Goal: Task Accomplishment & Management: Manage account settings

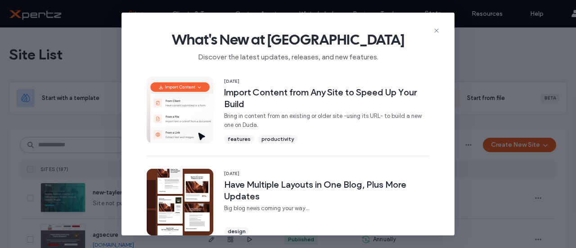
click at [438, 35] on span "What's New at Duda" at bounding box center [288, 40] width 304 height 18
click at [437, 31] on icon at bounding box center [436, 30] width 7 height 7
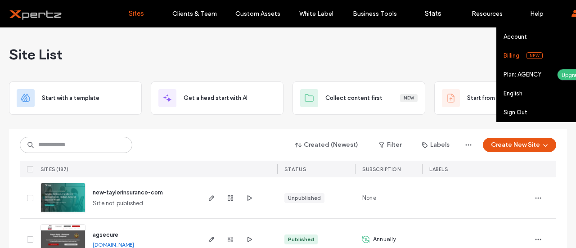
click at [518, 54] on label "Billing" at bounding box center [511, 55] width 16 height 7
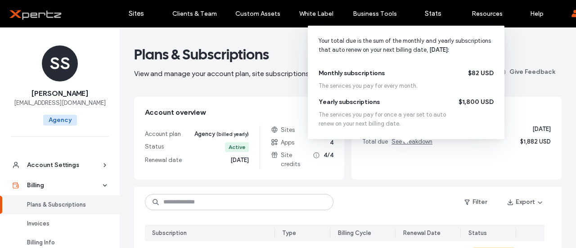
click at [400, 145] on span "See breakdown" at bounding box center [411, 141] width 41 height 7
click at [404, 145] on span "See breakdown" at bounding box center [411, 141] width 41 height 7
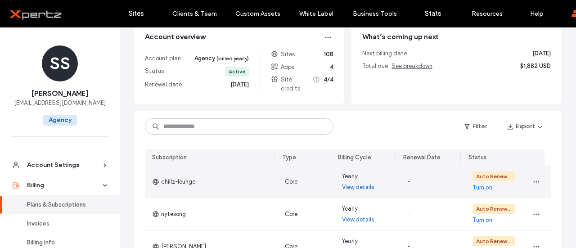
scroll to position [90, 0]
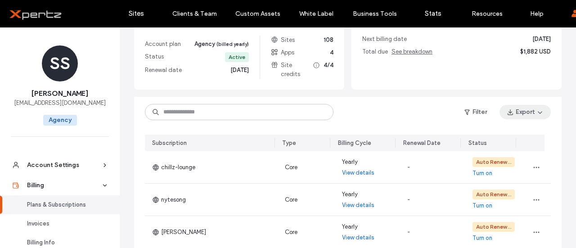
click at [534, 118] on span "button" at bounding box center [538, 111] width 9 height 13
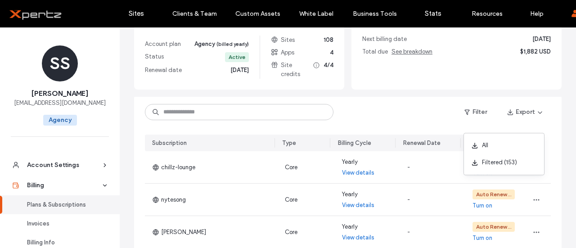
click at [381, 113] on div "Filter Export" at bounding box center [347, 112] width 427 height 31
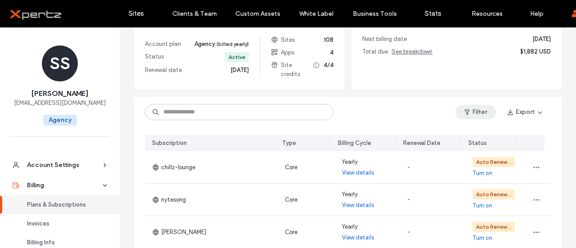
click at [466, 119] on button "Filter" at bounding box center [475, 112] width 40 height 14
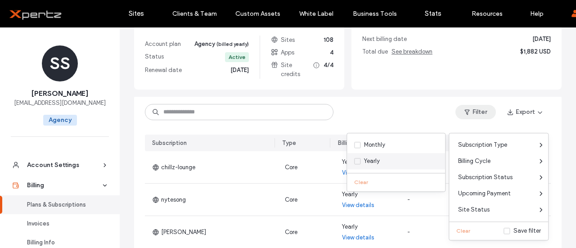
drag, startPoint x: 369, startPoint y: 161, endPoint x: 350, endPoint y: 164, distance: 19.2
click at [368, 161] on div "Yearly" at bounding box center [372, 161] width 16 height 9
click at [350, 164] on div "Yearly" at bounding box center [396, 161] width 98 height 16
click at [358, 161] on icon at bounding box center [357, 161] width 4 height 3
click at [359, 147] on span at bounding box center [357, 149] width 6 height 6
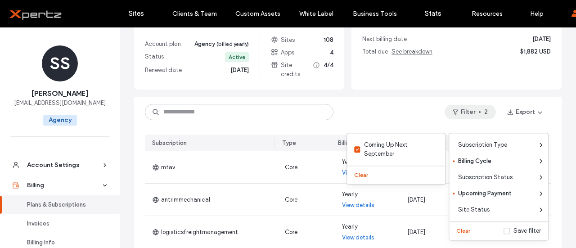
click at [394, 110] on div "Filter 2 Export" at bounding box center [347, 112] width 427 height 31
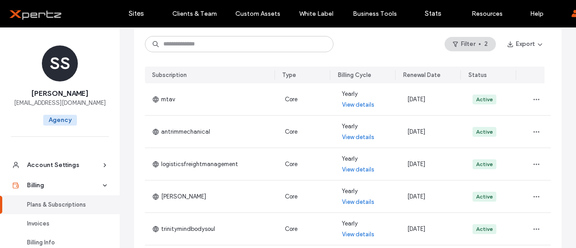
scroll to position [39, 0]
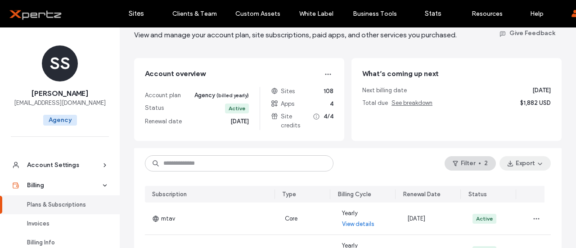
click at [536, 167] on icon "button" at bounding box center [539, 163] width 7 height 7
click at [494, 215] on span "Filtered (7)" at bounding box center [497, 213] width 30 height 9
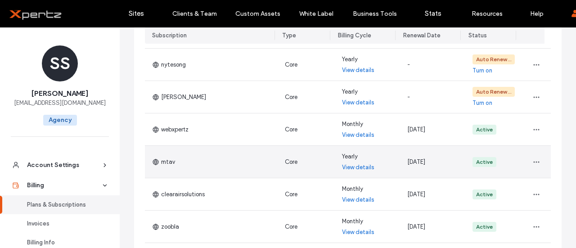
scroll to position [135, 0]
